Goal: Obtain resource: Download file/media

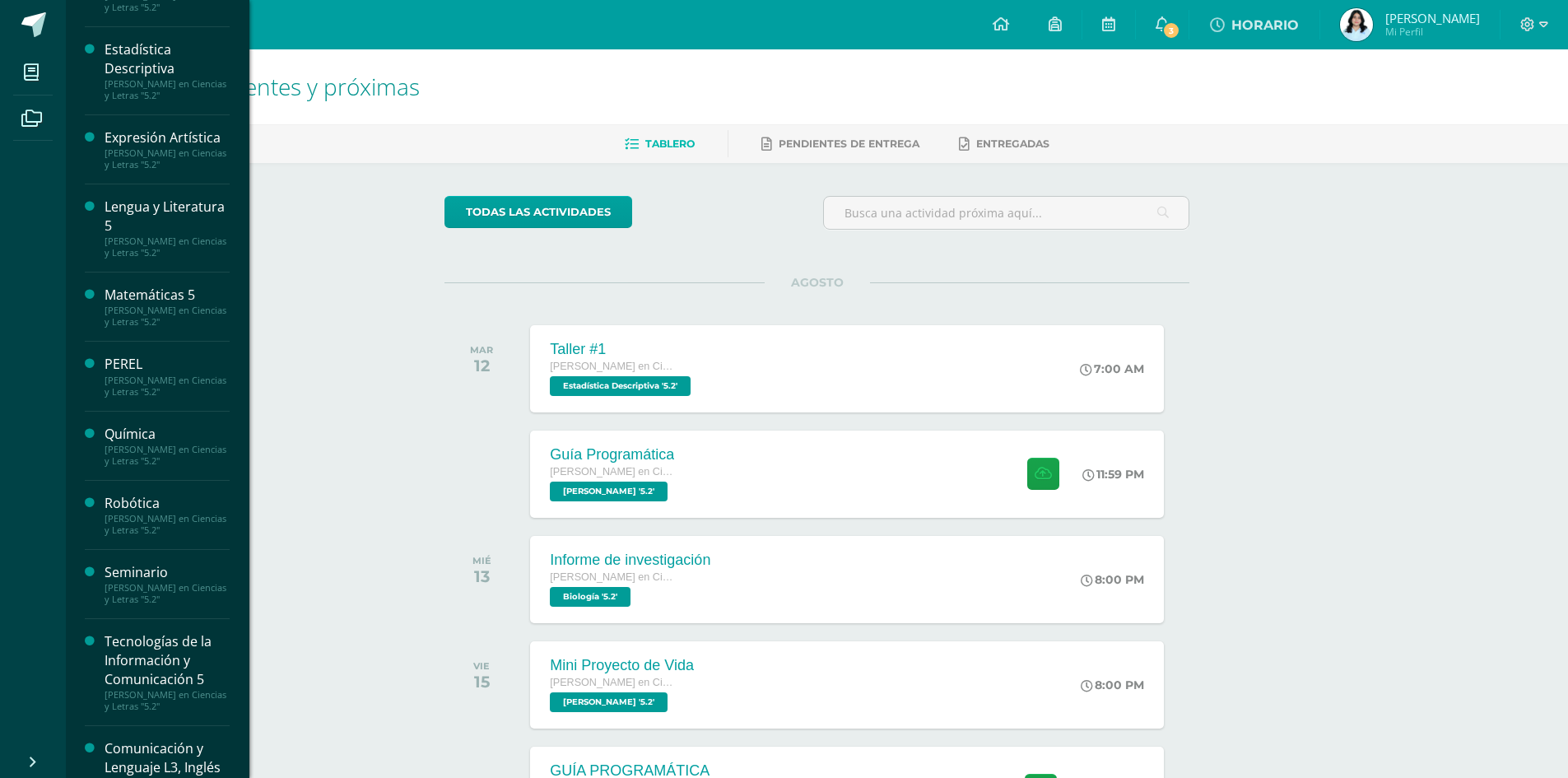
scroll to position [329, 0]
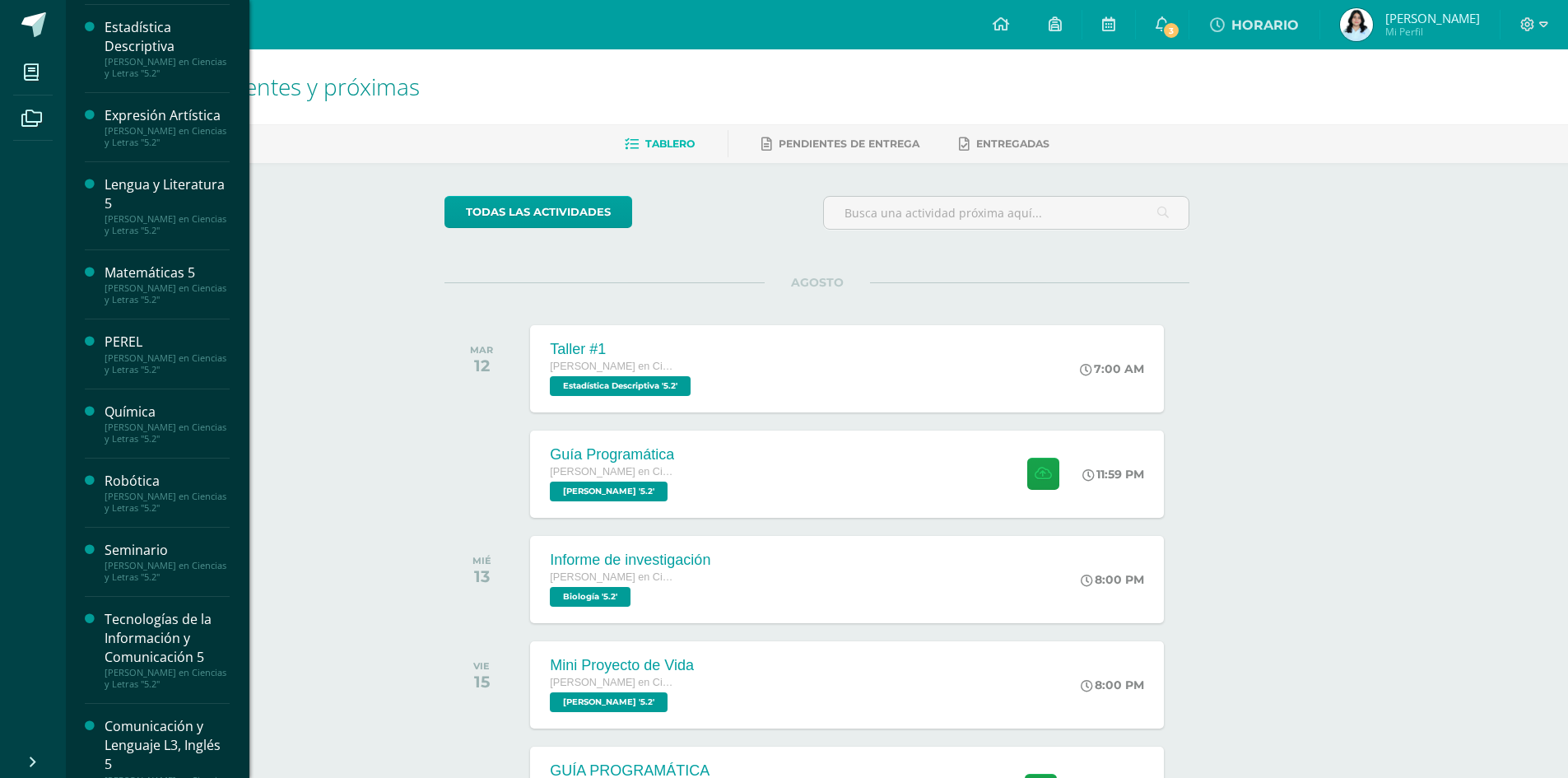
click at [132, 573] on div "[PERSON_NAME] en Ciencias y Letras "5.2"" at bounding box center [167, 571] width 125 height 23
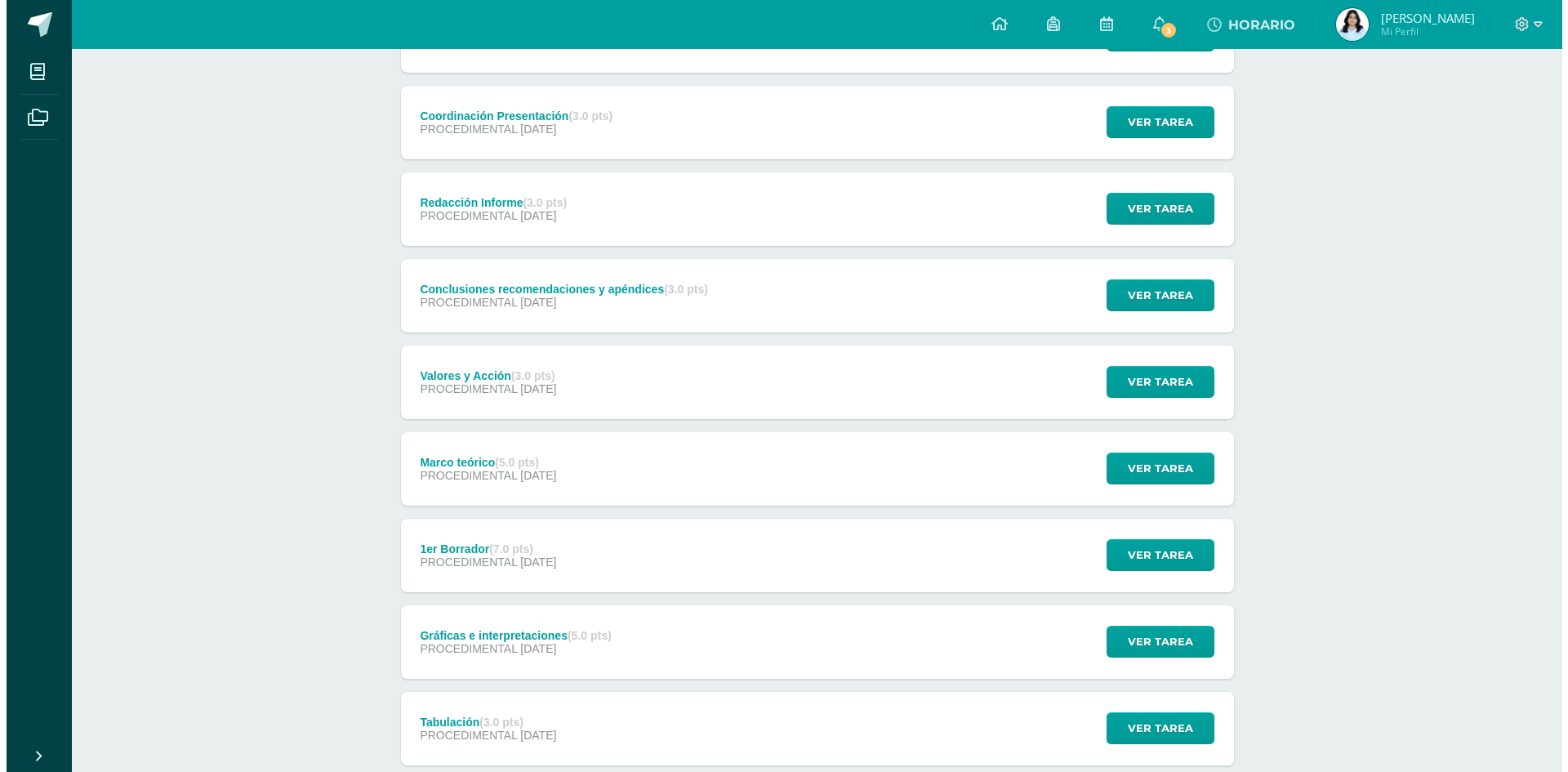
scroll to position [736, 0]
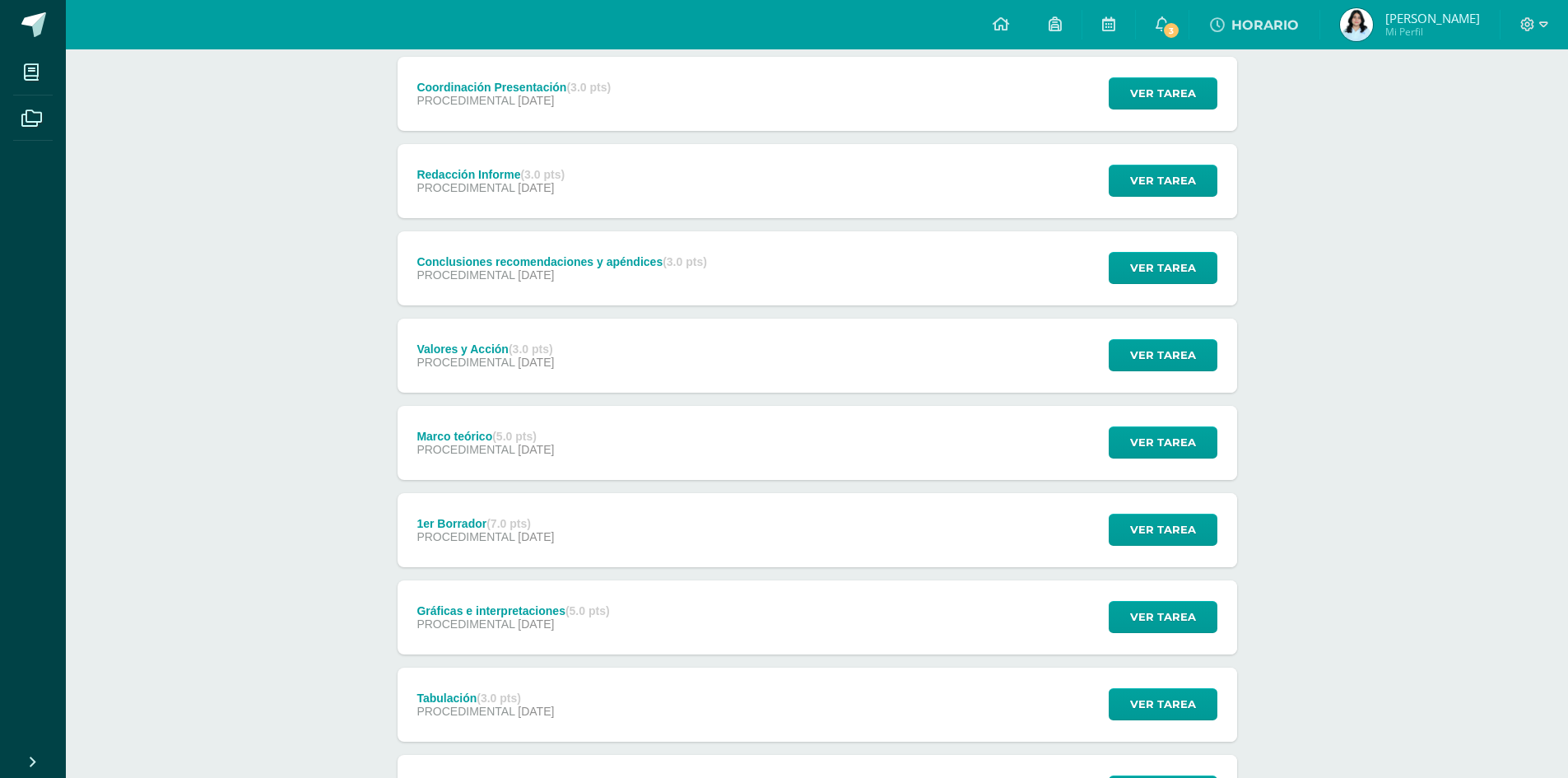
click at [554, 530] on span "29 de Julio" at bounding box center [536, 537] width 37 height 14
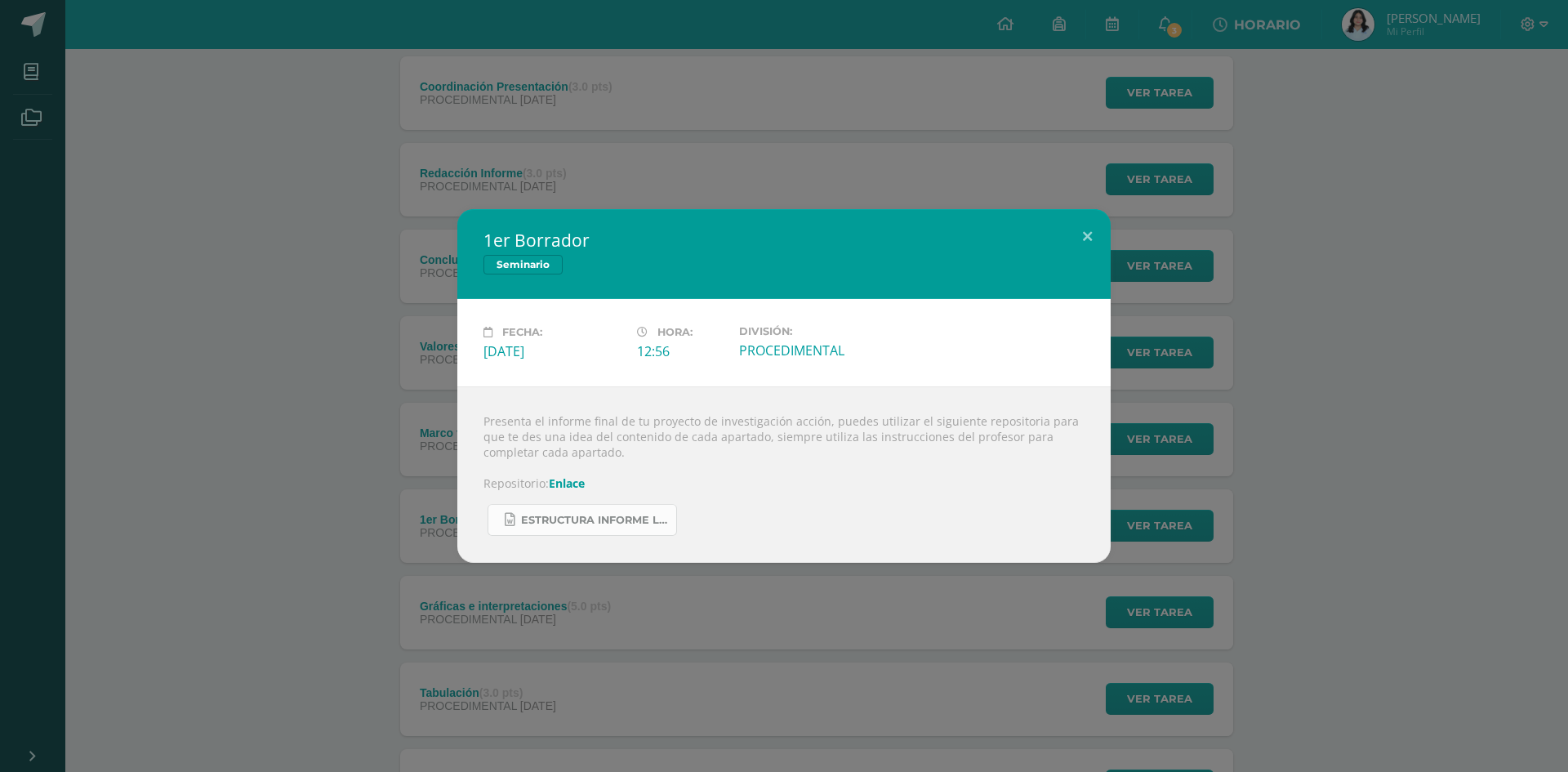
click at [565, 527] on link "Estructura informe La Salle 2025.docx" at bounding box center [582, 519] width 190 height 32
click at [560, 481] on link "Enlace" at bounding box center [567, 483] width 36 height 15
